Goal: Task Accomplishment & Management: Manage account settings

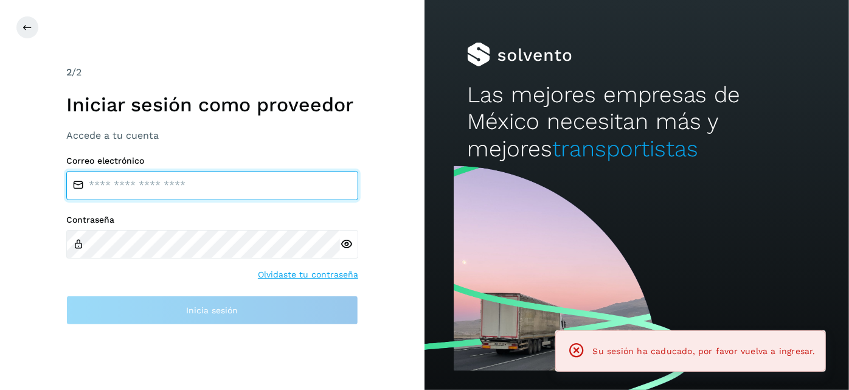
type input "**********"
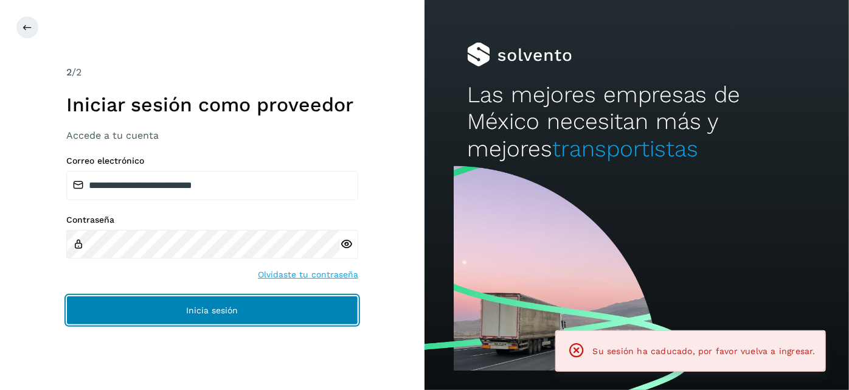
click at [295, 317] on button "Inicia sesión" at bounding box center [212, 309] width 292 height 29
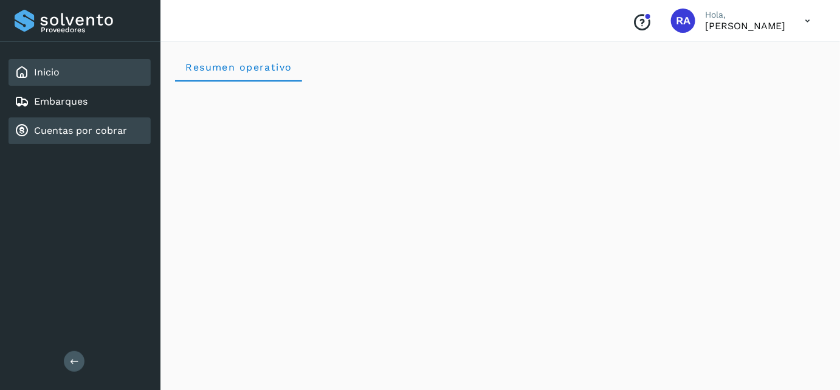
click at [94, 128] on link "Cuentas por cobrar" at bounding box center [80, 131] width 93 height 12
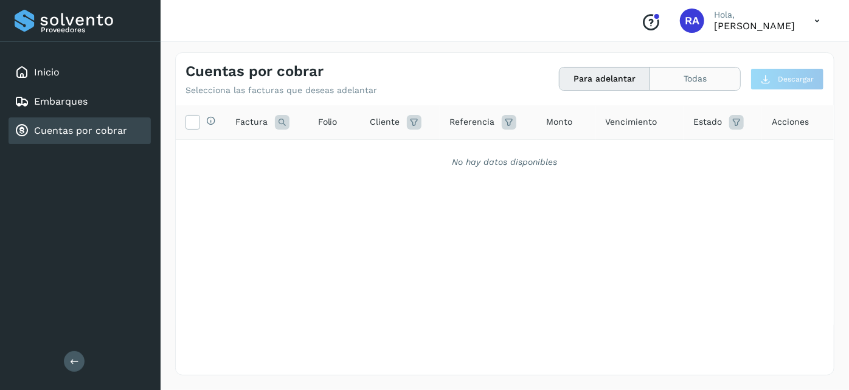
click at [705, 79] on button "Todas" at bounding box center [695, 78] width 90 height 22
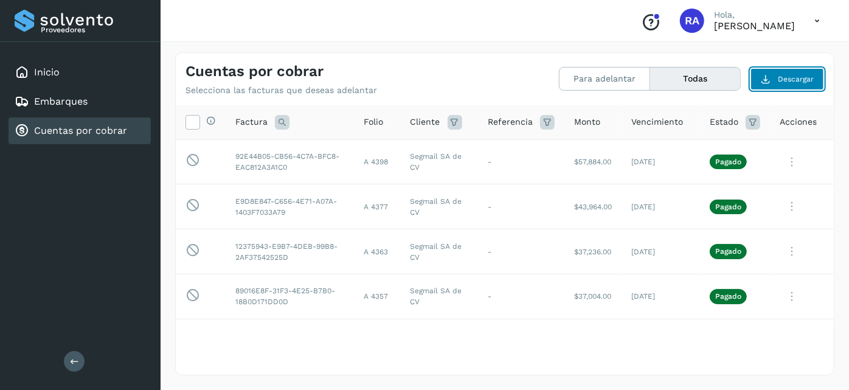
click at [778, 74] on button "Descargar" at bounding box center [787, 79] width 74 height 22
click at [584, 203] on td "$43,964.00" at bounding box center [592, 206] width 57 height 45
copy td "43,964.00"
click at [636, 162] on td "[DATE]" at bounding box center [660, 161] width 78 height 45
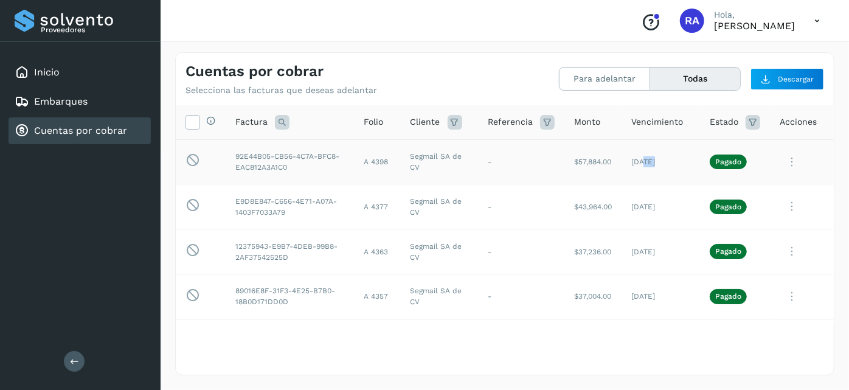
click at [636, 162] on td "[DATE]" at bounding box center [660, 161] width 78 height 45
click at [631, 209] on td "[DATE]" at bounding box center [660, 206] width 78 height 45
click at [626, 210] on td "[DATE]" at bounding box center [660, 206] width 78 height 45
drag, startPoint x: 280, startPoint y: 168, endPoint x: 255, endPoint y: 165, distance: 25.1
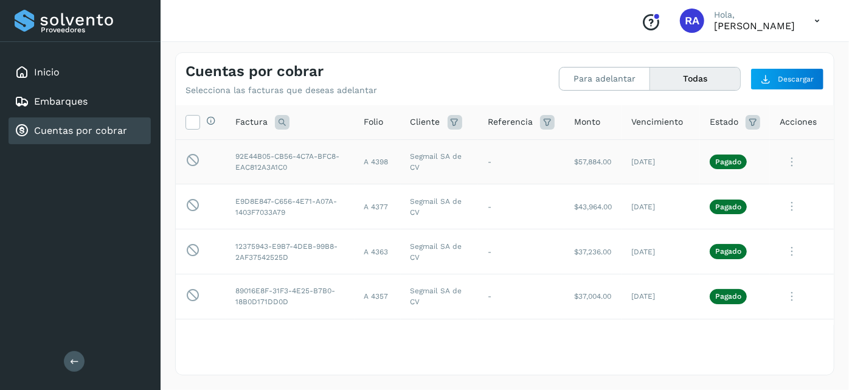
click at [255, 165] on td "92E44B05-CB56-4C7A-BFC8-EAC812A3A1C0" at bounding box center [290, 161] width 129 height 45
click at [310, 163] on td "92E44B05-CB56-4C7A-BFC8-EAC812A3A1C0" at bounding box center [290, 161] width 129 height 45
click at [379, 164] on td "A 4398" at bounding box center [377, 161] width 46 height 45
click at [378, 196] on td "A 4377" at bounding box center [377, 206] width 46 height 45
click at [540, 240] on td "-" at bounding box center [521, 251] width 86 height 45
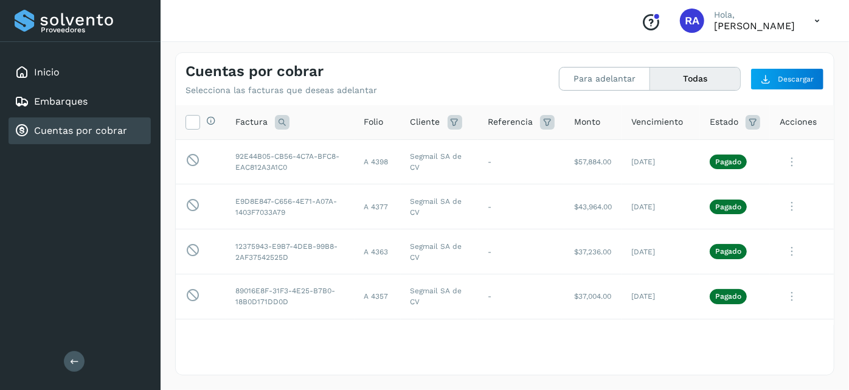
click at [793, 123] on span "Acciones" at bounding box center [797, 122] width 37 height 13
click at [447, 122] on icon at bounding box center [454, 122] width 15 height 15
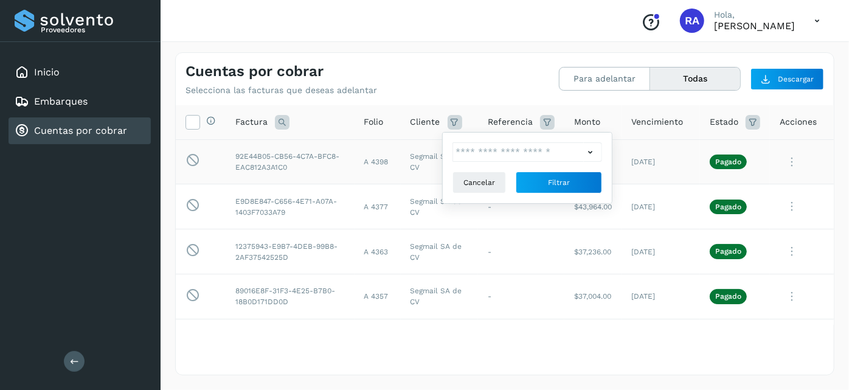
click at [367, 151] on td "A 4398" at bounding box center [377, 161] width 46 height 45
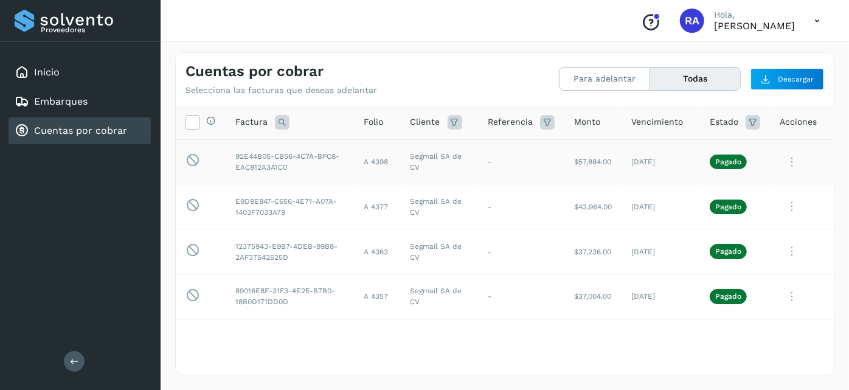
click at [580, 162] on td "$57,884.00" at bounding box center [592, 161] width 57 height 45
copy td "57,884.00"
